Goal: Task Accomplishment & Management: Use online tool/utility

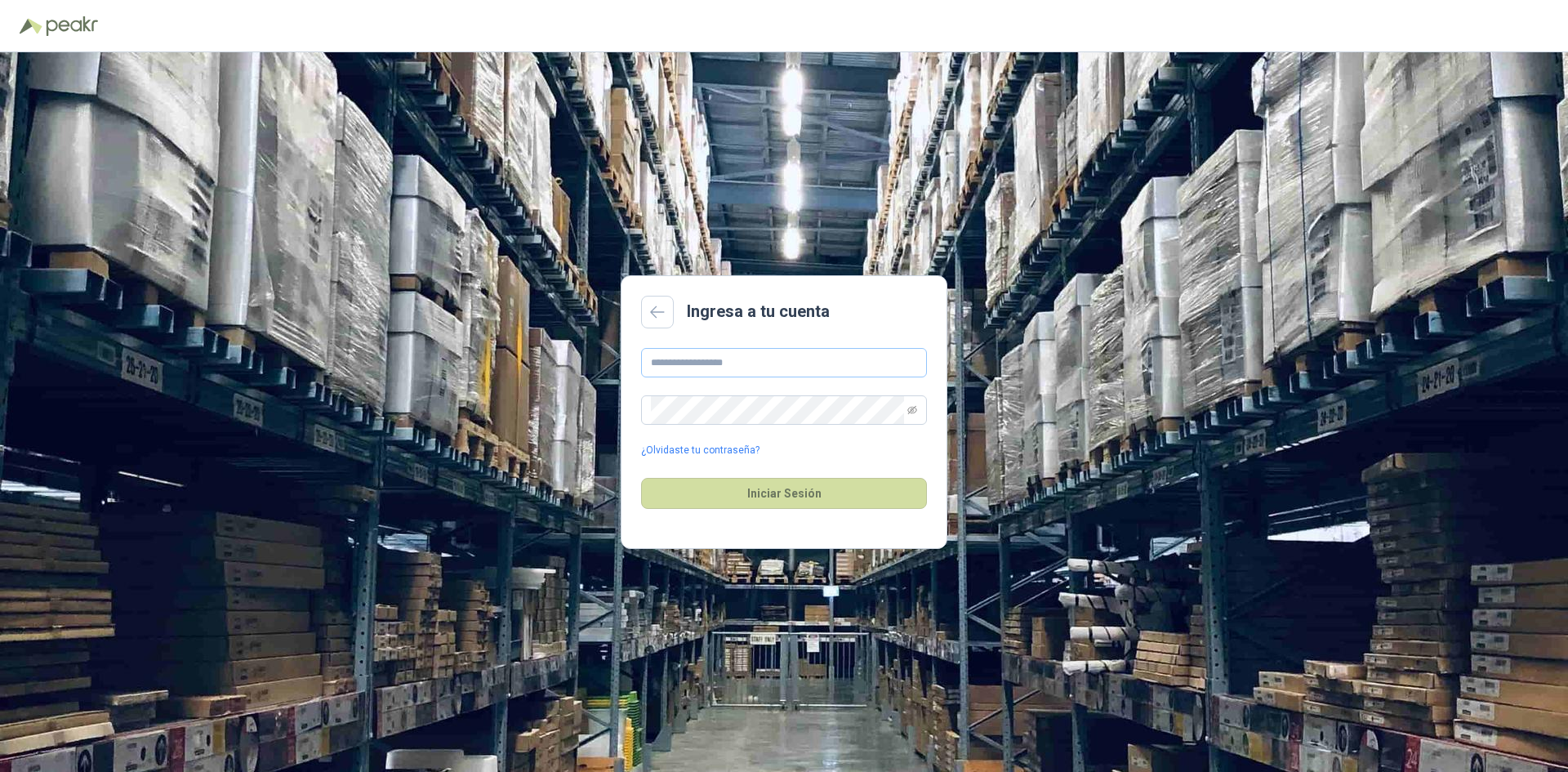
click at [775, 346] on main "Ingresa a tu cuenta ¿Olvidaste tu contraseña? Iniciar Sesión" at bounding box center [784, 412] width 327 height 273
click at [782, 362] on input "text" at bounding box center [784, 362] width 286 height 29
type input "**********"
click at [771, 494] on button "Iniciar Sesión" at bounding box center [784, 494] width 286 height 31
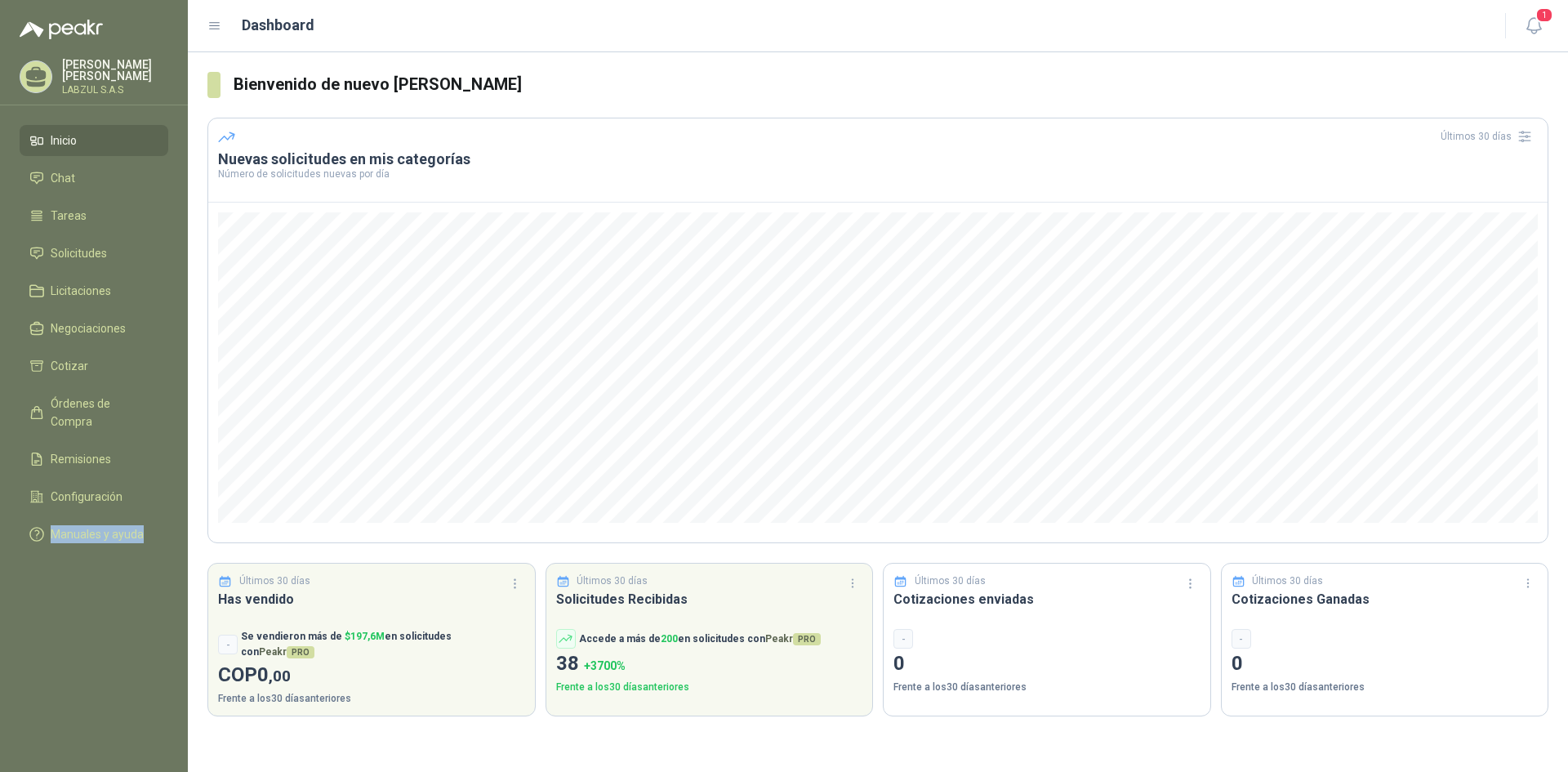
drag, startPoint x: 2, startPoint y: 691, endPoint x: -24, endPoint y: 599, distance: 95.6
click at [0, 599] on html "[PERSON_NAME] LABZUL S.A.S Inicio Chat Tareas Solicitudes Licitaciones Negociac…" at bounding box center [784, 386] width 1568 height 772
click at [98, 256] on span "Solicitudes" at bounding box center [78, 253] width 56 height 18
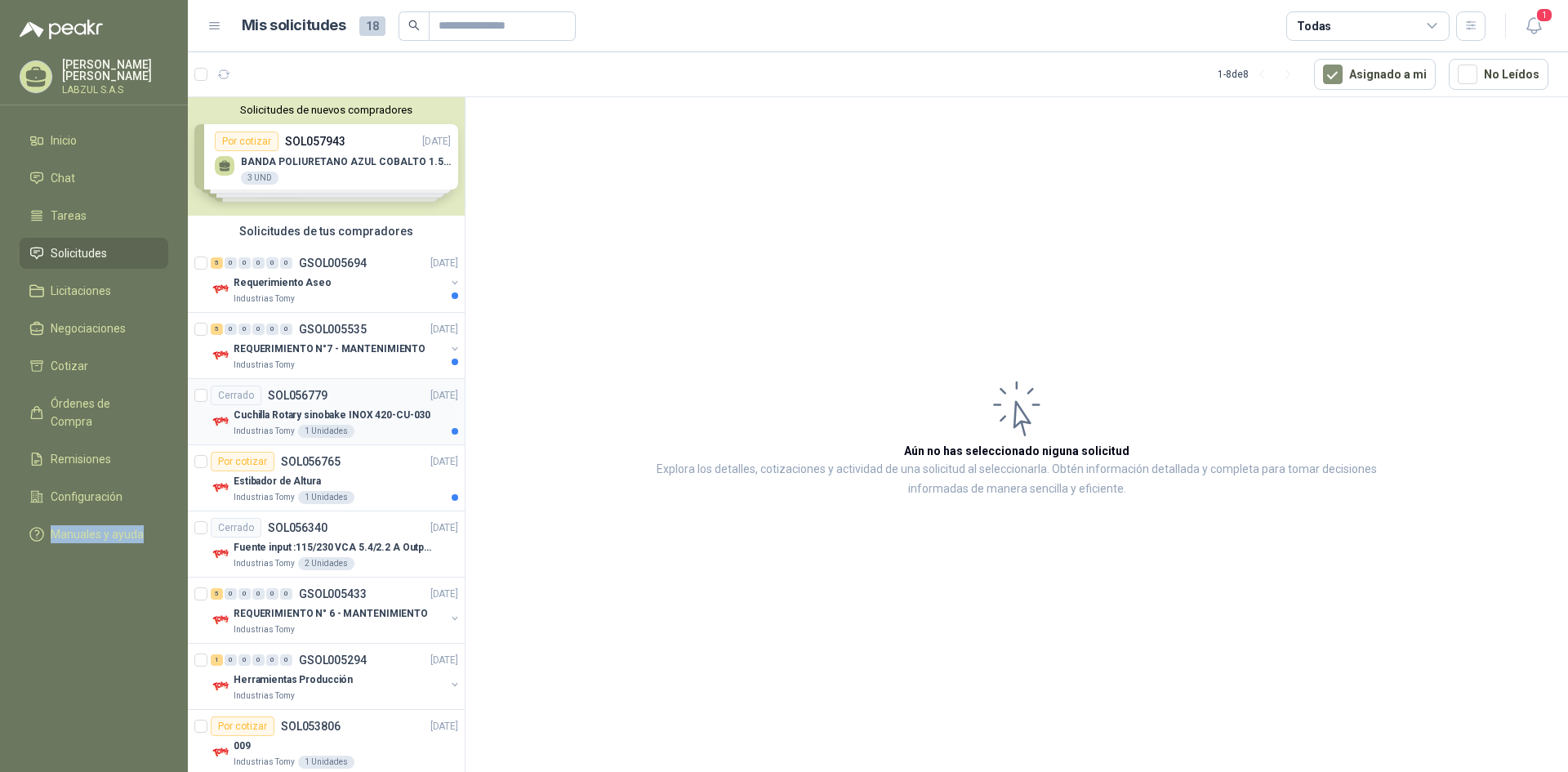
scroll to position [21, 0]
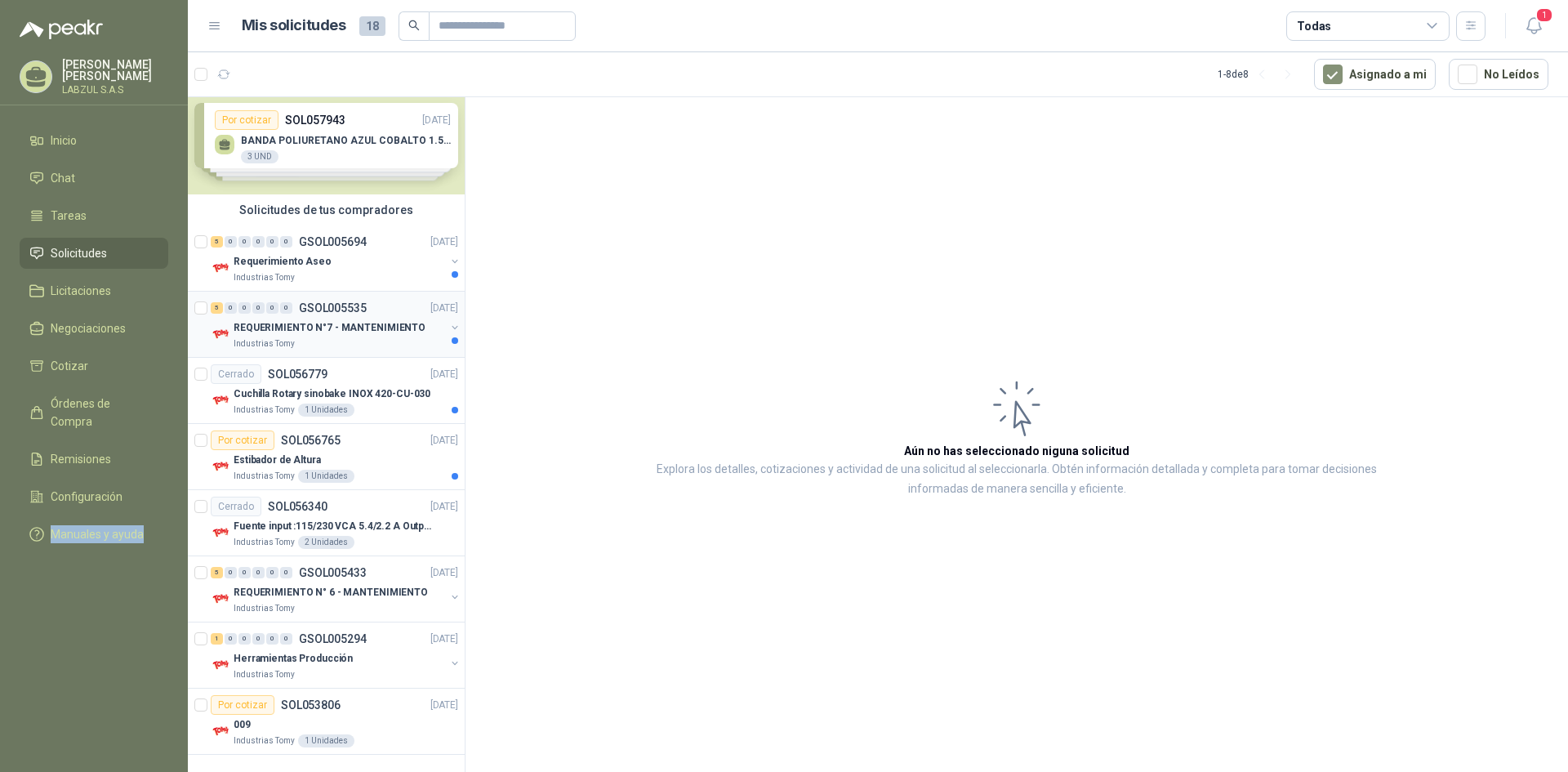
click at [353, 333] on p "REQUERIMIENTO N°7 - MANTENIMIENTO" at bounding box center [329, 328] width 192 height 15
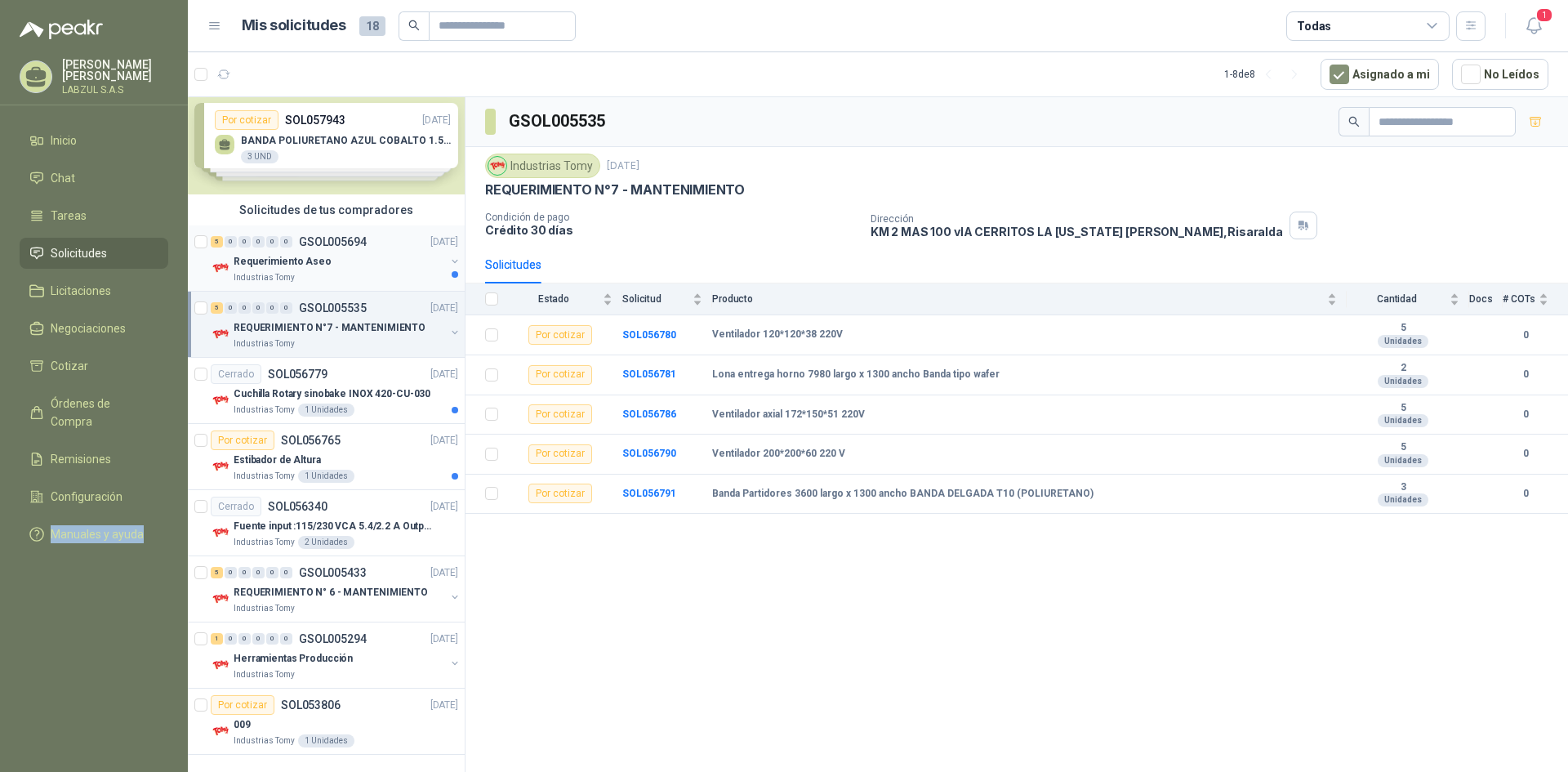
click at [321, 272] on div "Industrias Tomy" at bounding box center [339, 278] width 212 height 14
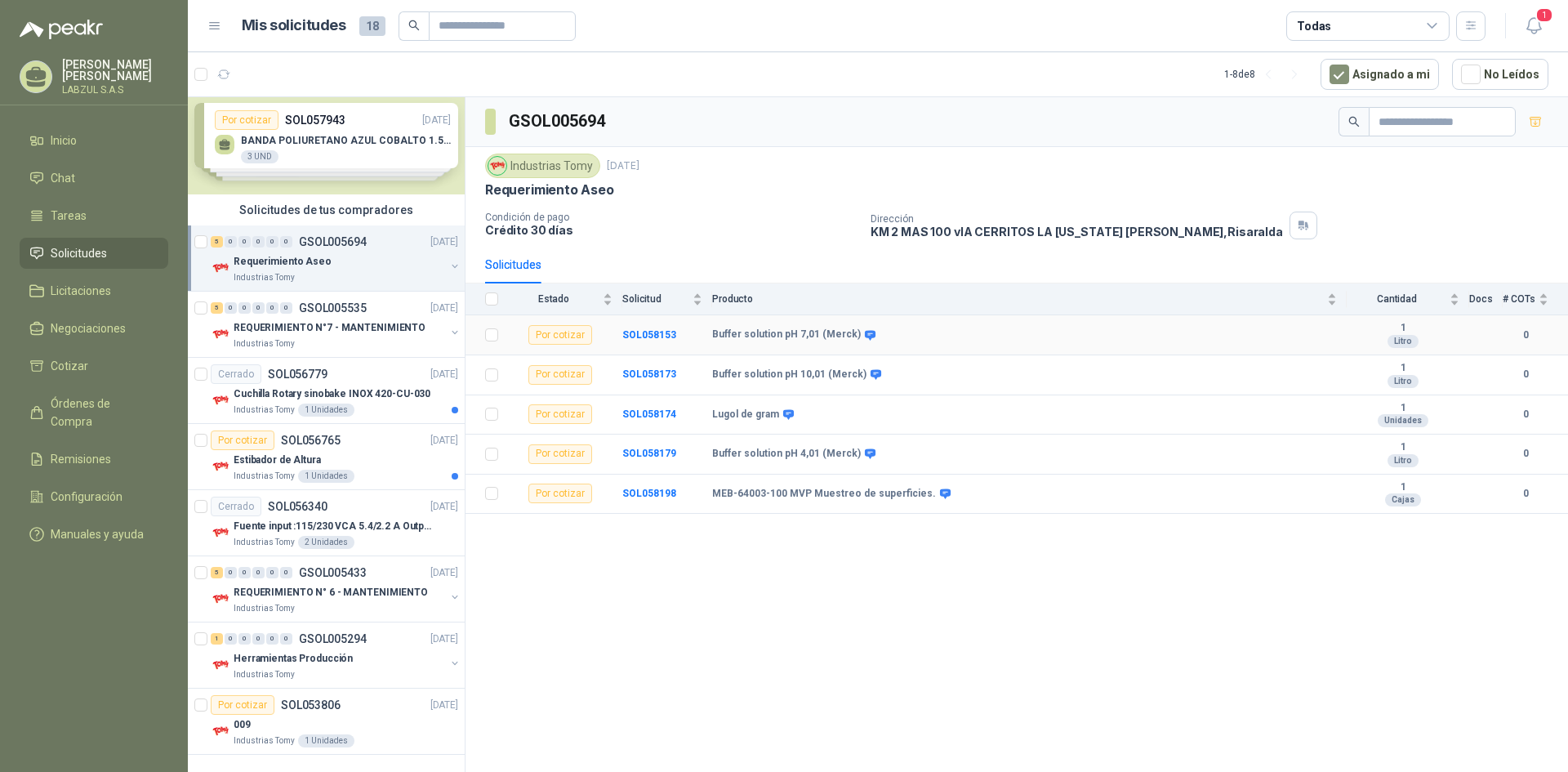
click at [559, 334] on div "Por cotizar" at bounding box center [560, 334] width 64 height 19
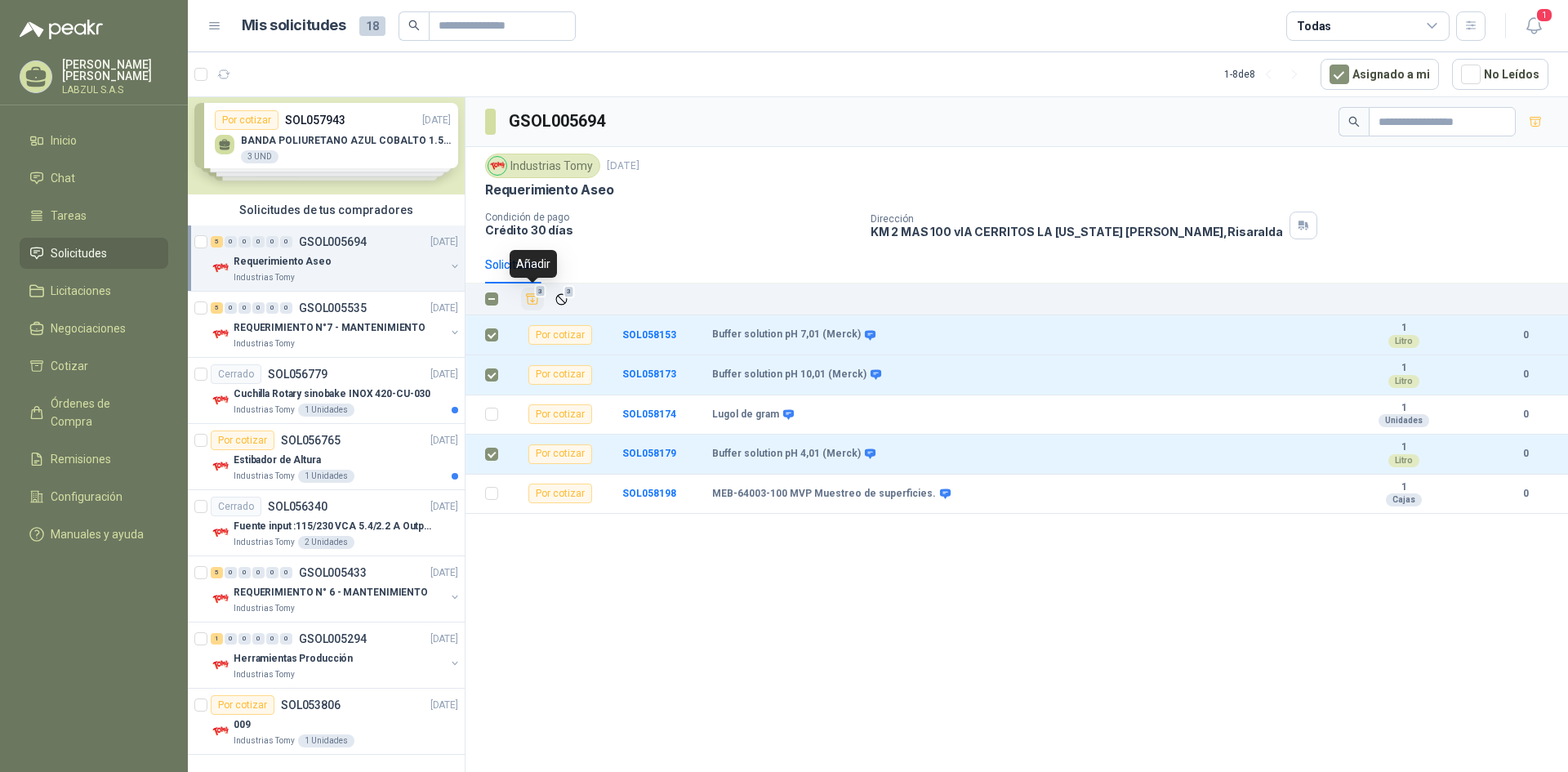
click at [536, 300] on icon "Añadir" at bounding box center [532, 299] width 14 height 14
click at [138, 363] on li "Cotizar 3" at bounding box center [94, 365] width 129 height 18
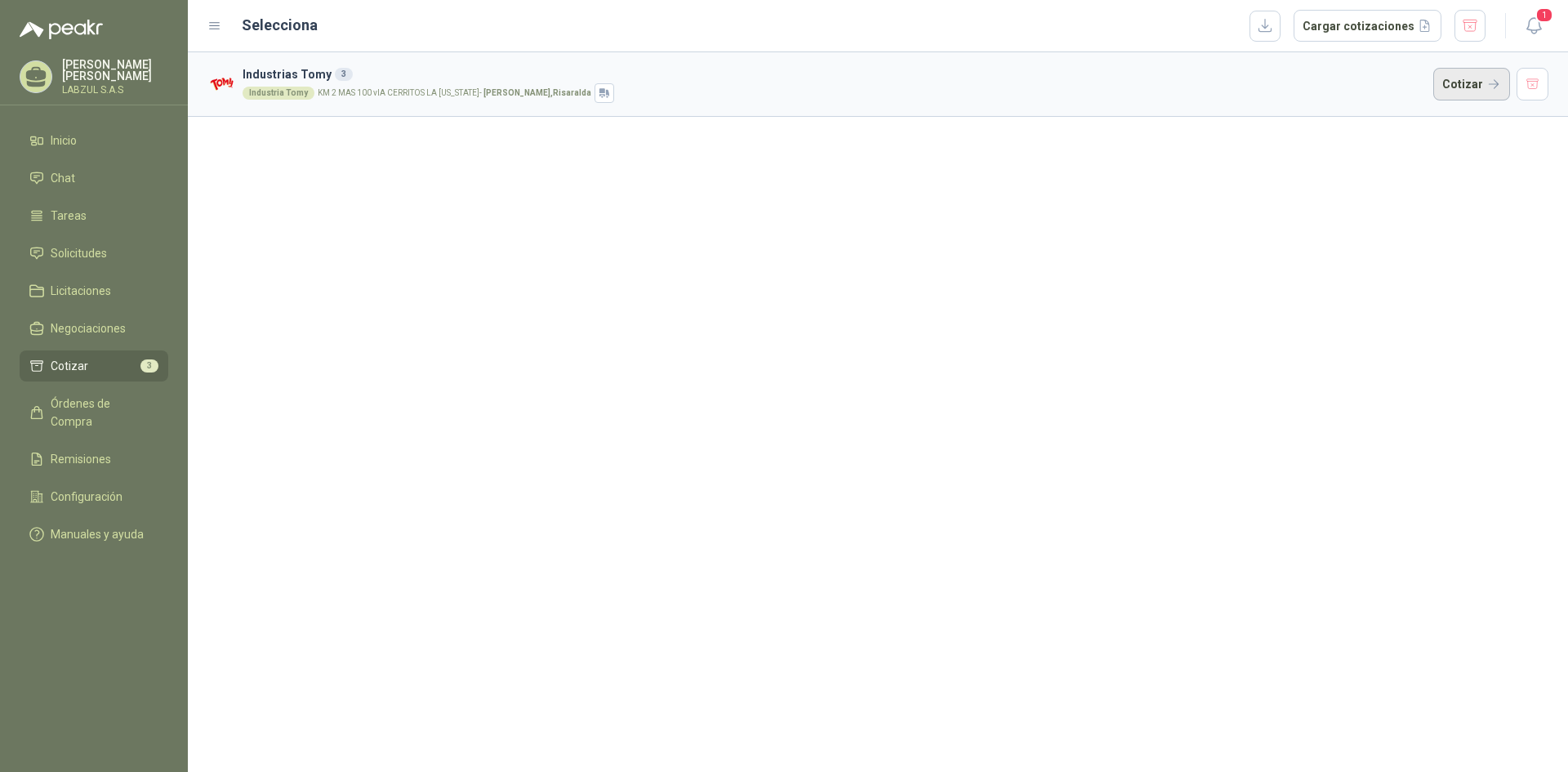
click at [1486, 84] on button "Cotizar" at bounding box center [1471, 84] width 76 height 33
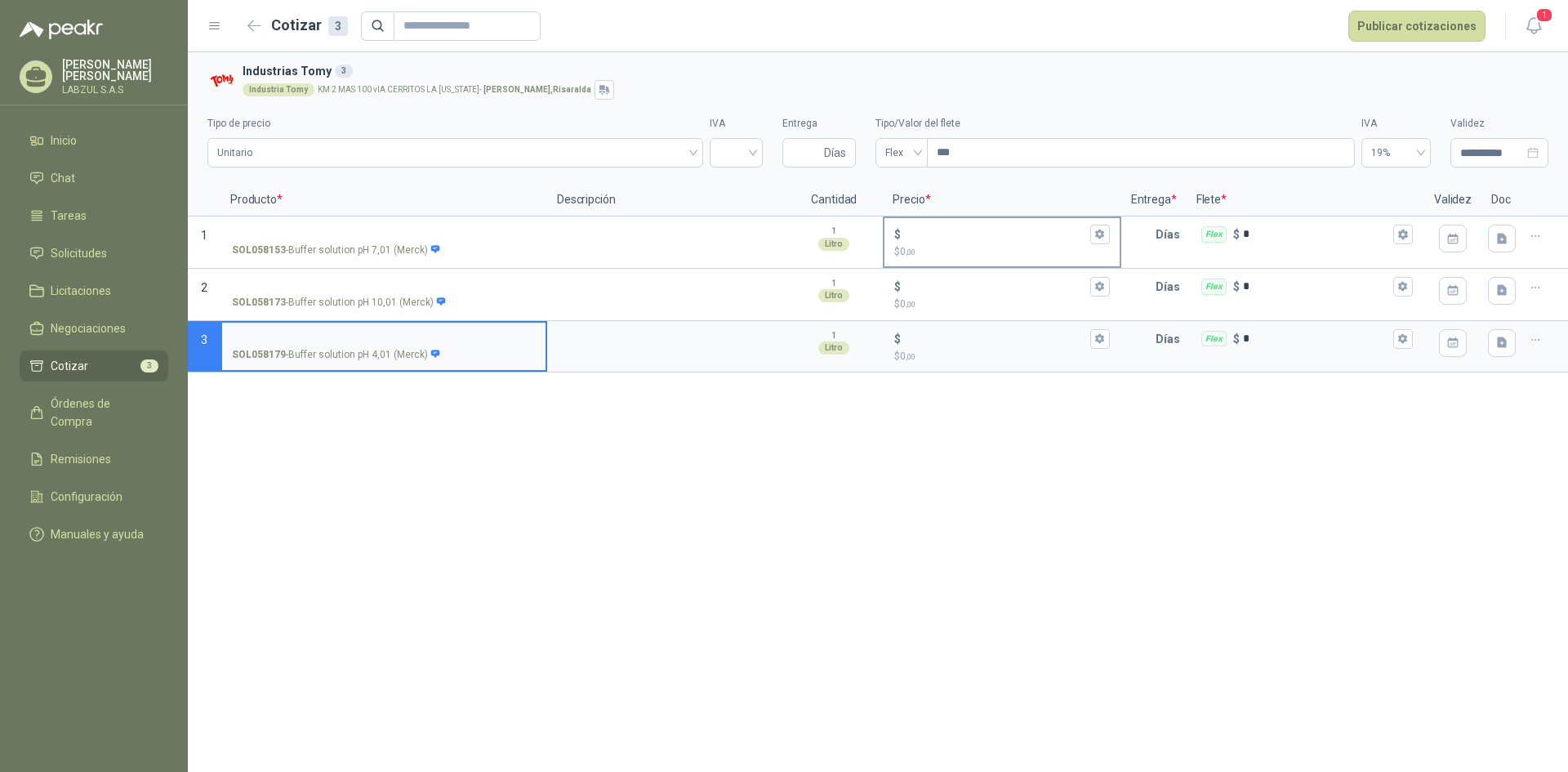
click at [953, 232] on input "$ $ 0 ,00" at bounding box center [995, 234] width 183 height 13
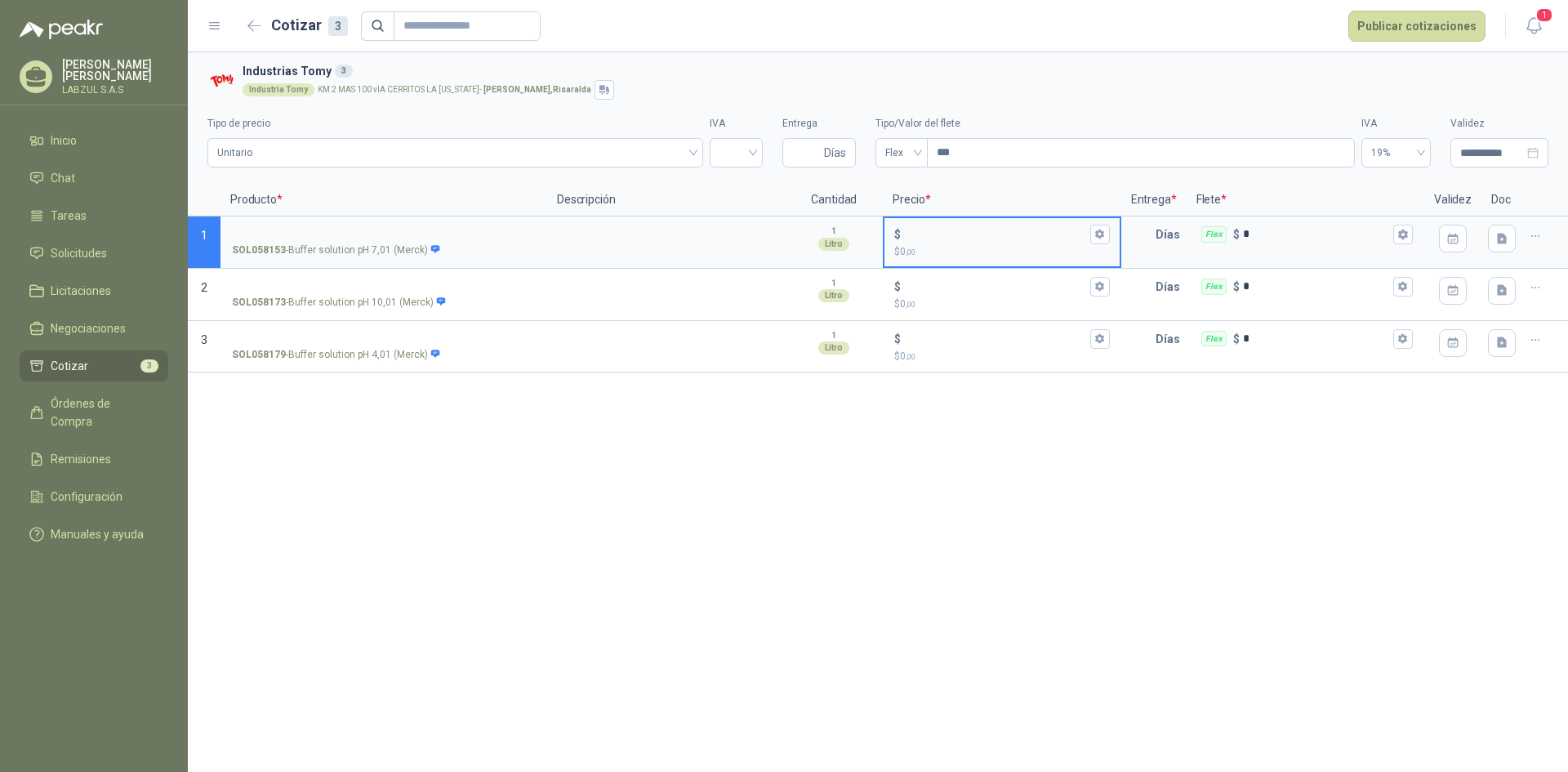
click at [926, 237] on input "$ $ 0 ,00" at bounding box center [995, 234] width 183 height 13
click at [531, 144] on span "Unitario" at bounding box center [455, 152] width 476 height 24
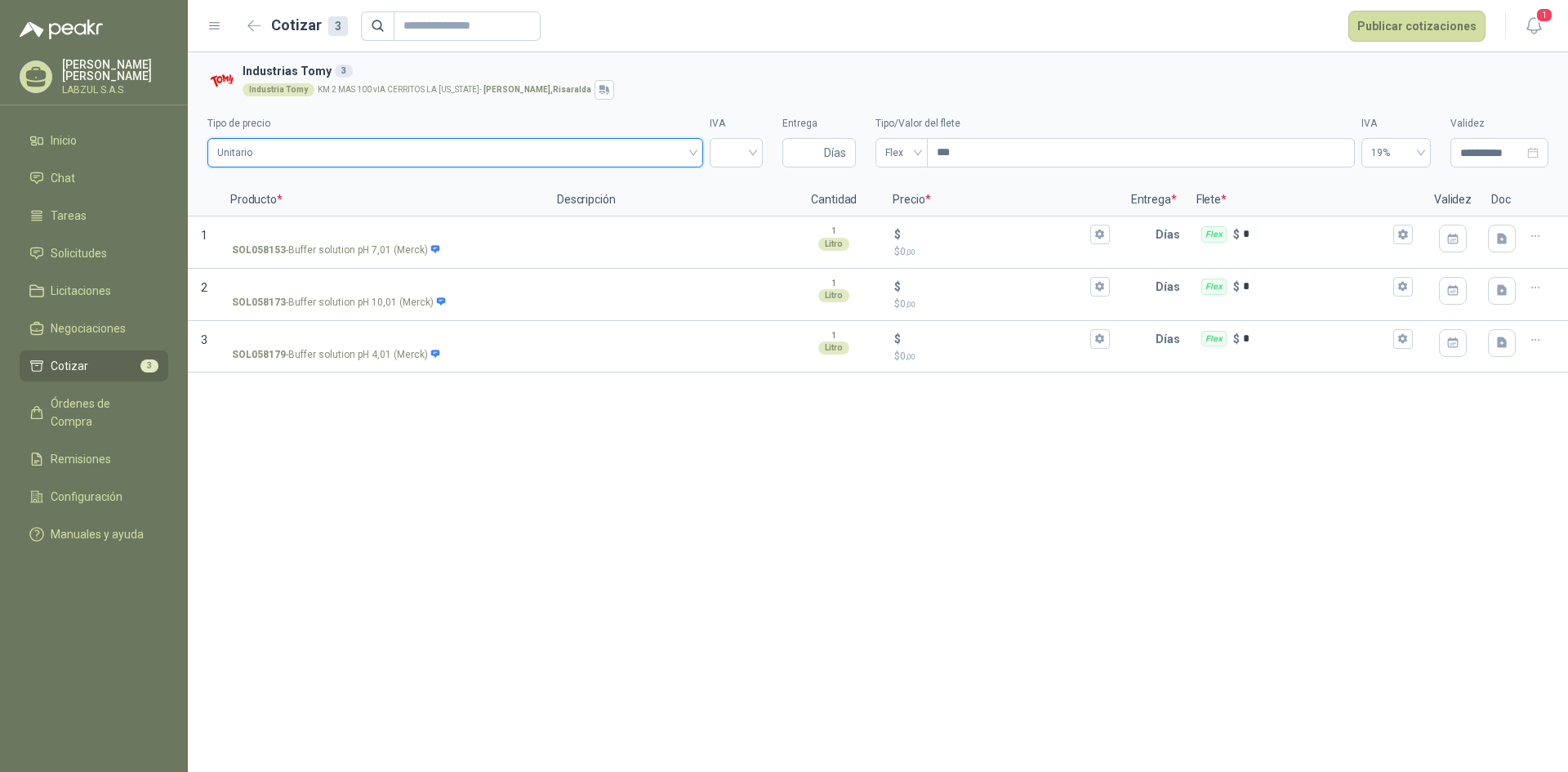
click at [576, 145] on span "Unitario" at bounding box center [455, 152] width 476 height 24
click at [757, 139] on div at bounding box center [736, 153] width 53 height 29
click at [744, 187] on div "19%" at bounding box center [736, 186] width 27 height 18
click at [815, 148] on input "Entrega" at bounding box center [807, 153] width 29 height 28
